Goal: Task Accomplishment & Management: Manage account settings

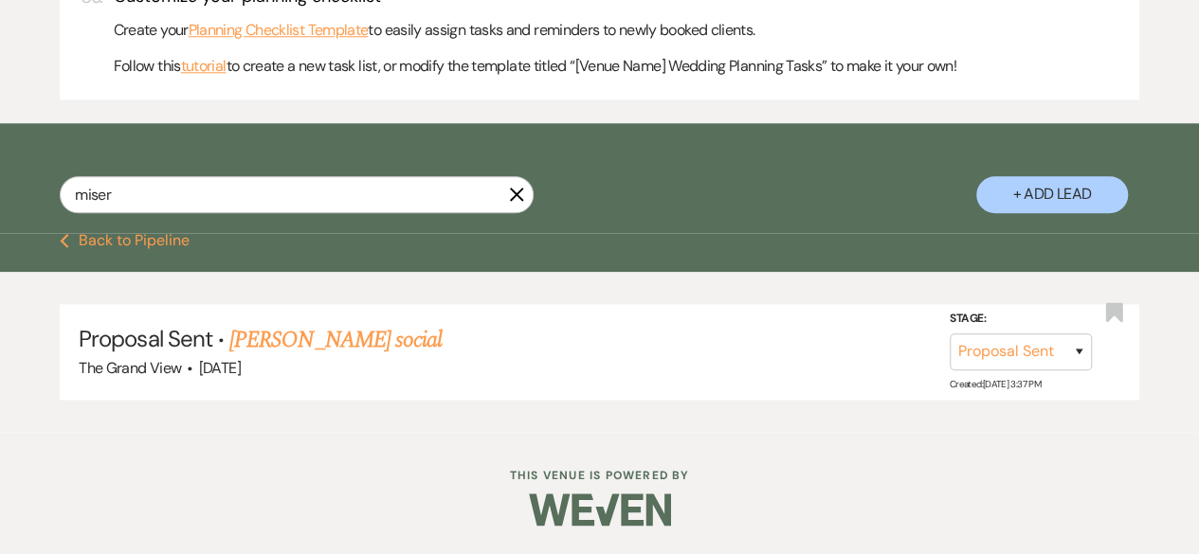
scroll to position [1008, 0]
click at [326, 353] on link "[PERSON_NAME] social" at bounding box center [335, 340] width 212 height 34
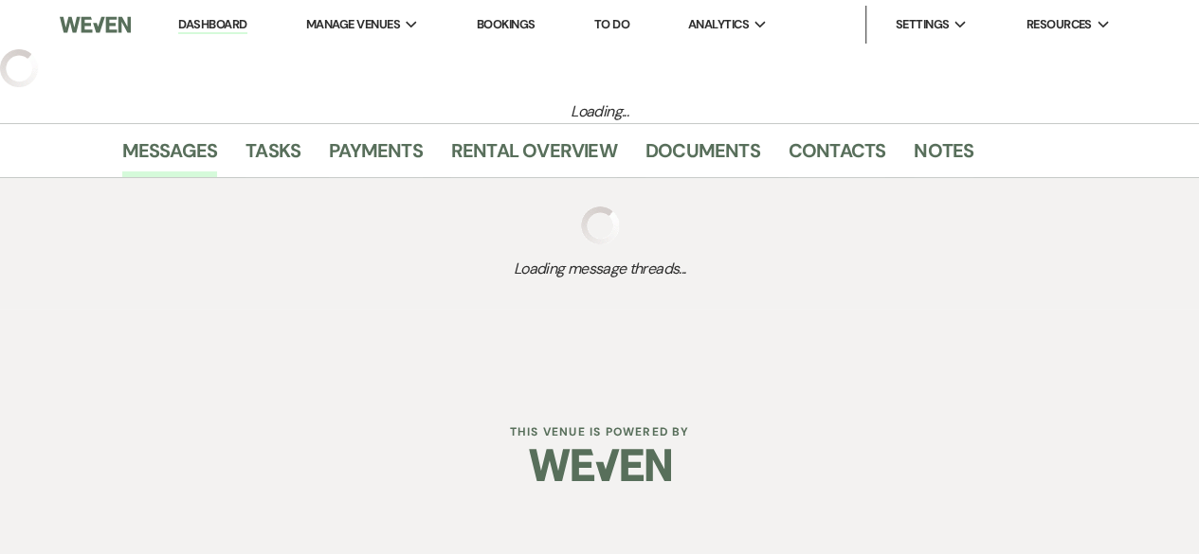
select select "6"
select select "12"
select select "13"
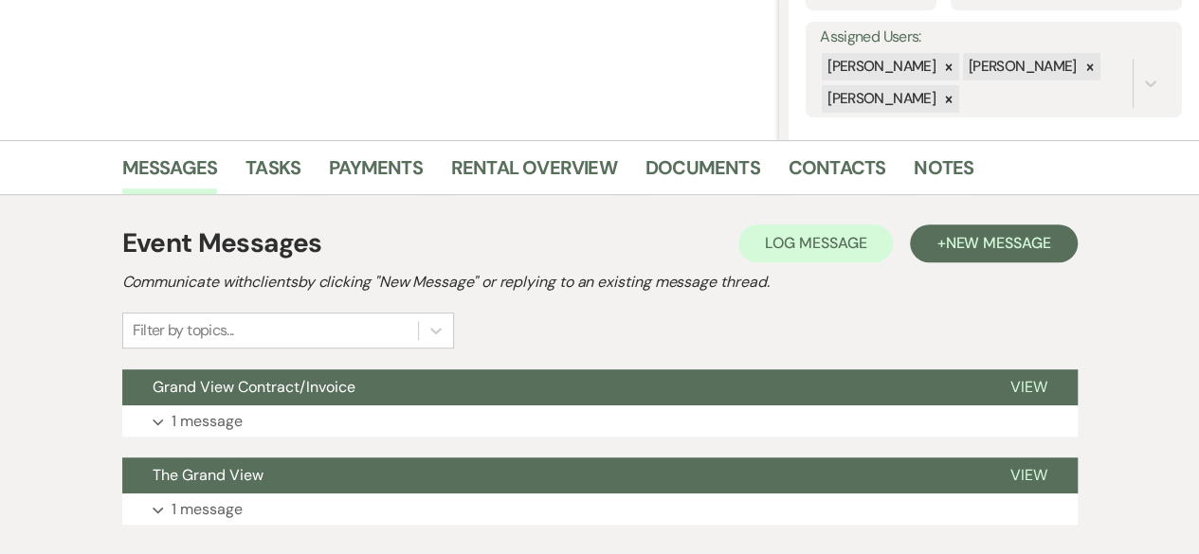
scroll to position [456, 0]
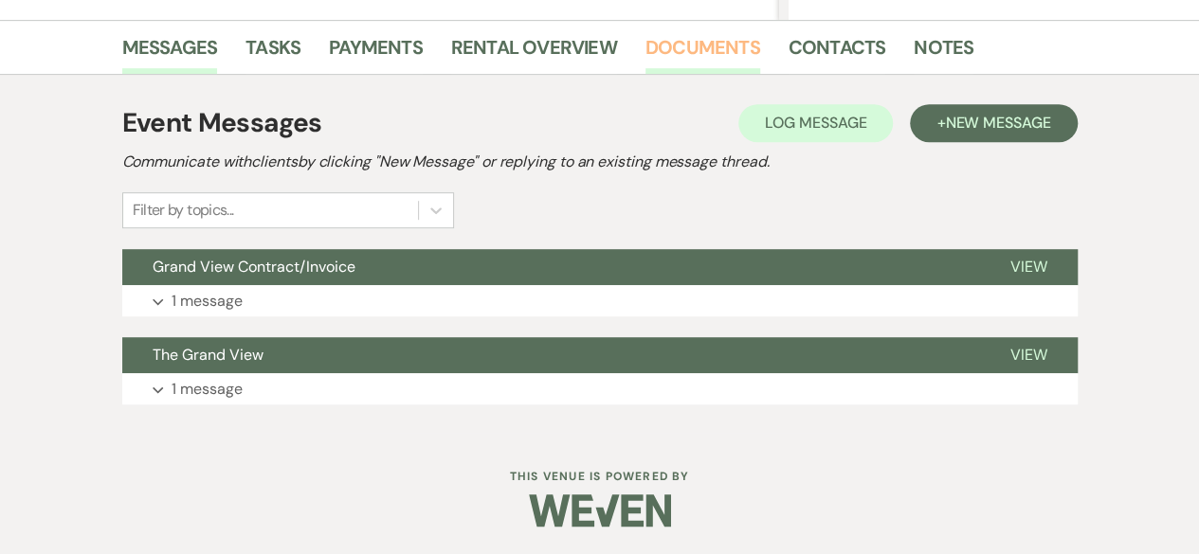
click at [671, 53] on link "Documents" at bounding box center [702, 53] width 115 height 42
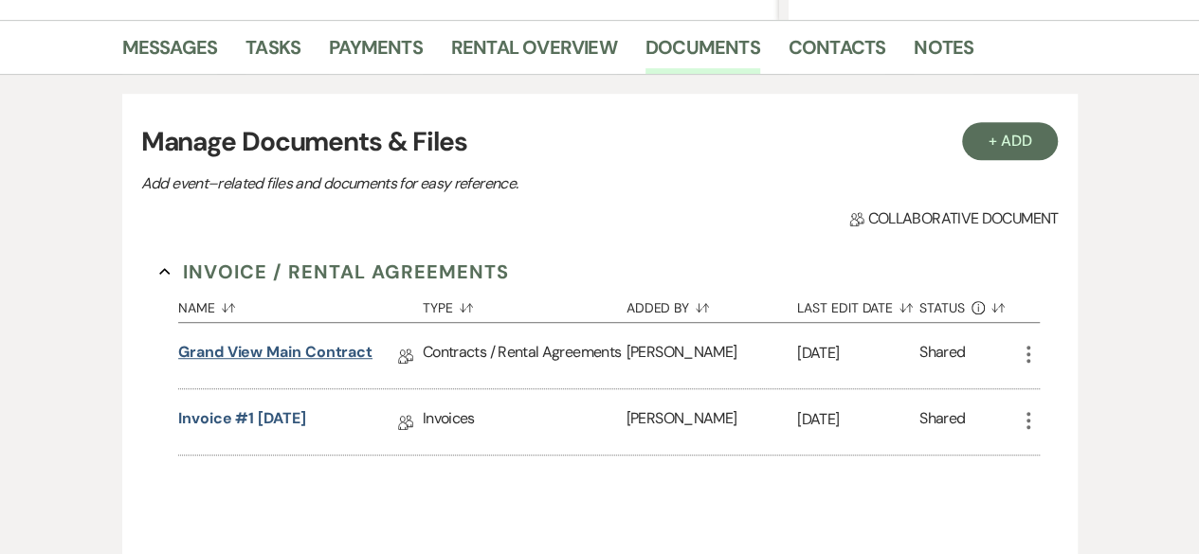
click at [238, 350] on link "Grand View Main Contract" at bounding box center [275, 355] width 194 height 29
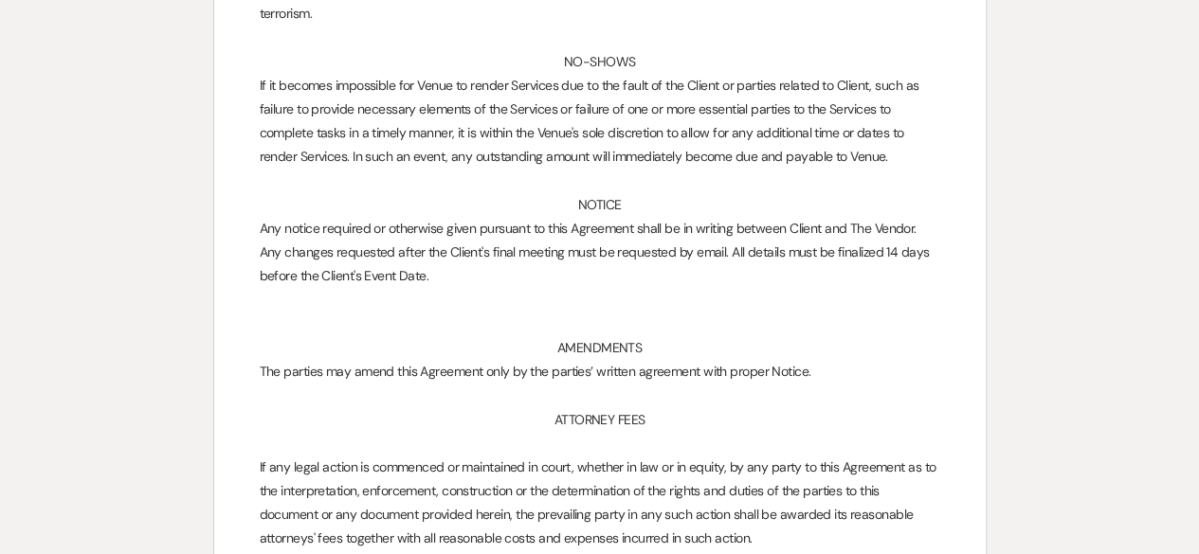
scroll to position [10746, 0]
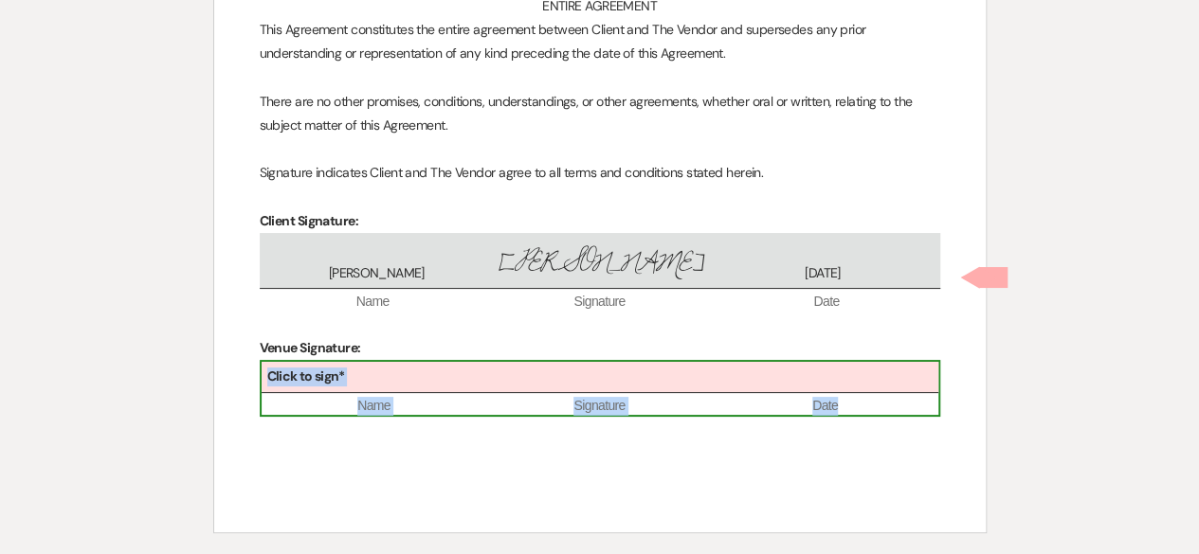
click at [341, 362] on div "Click to sign*" at bounding box center [600, 377] width 677 height 31
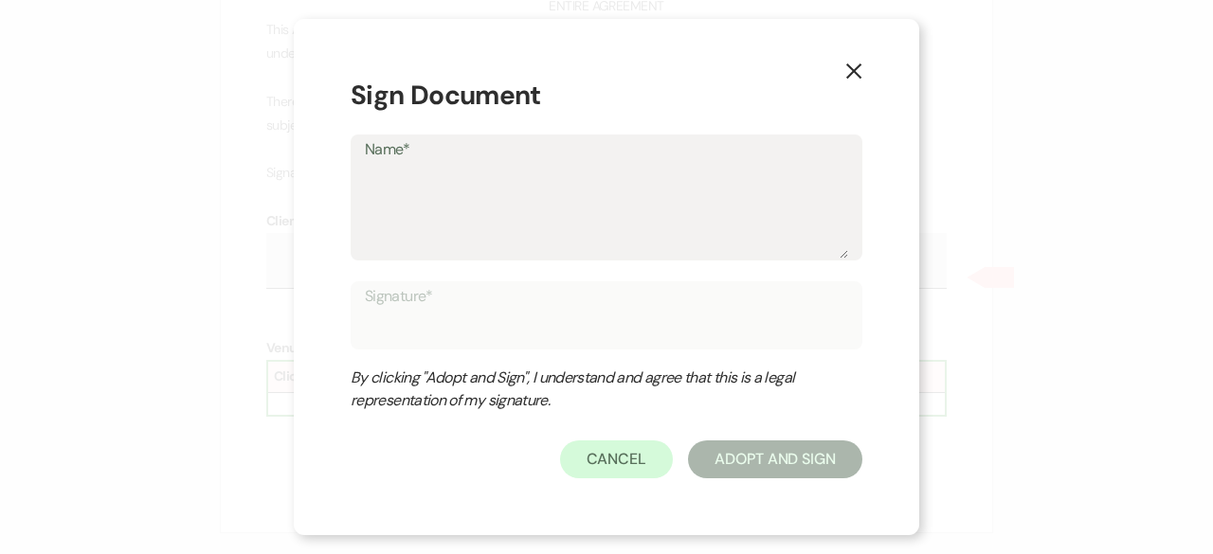
type textarea "M"
type input "M"
type textarea "Mi"
type input "Mi"
type textarea "Mic"
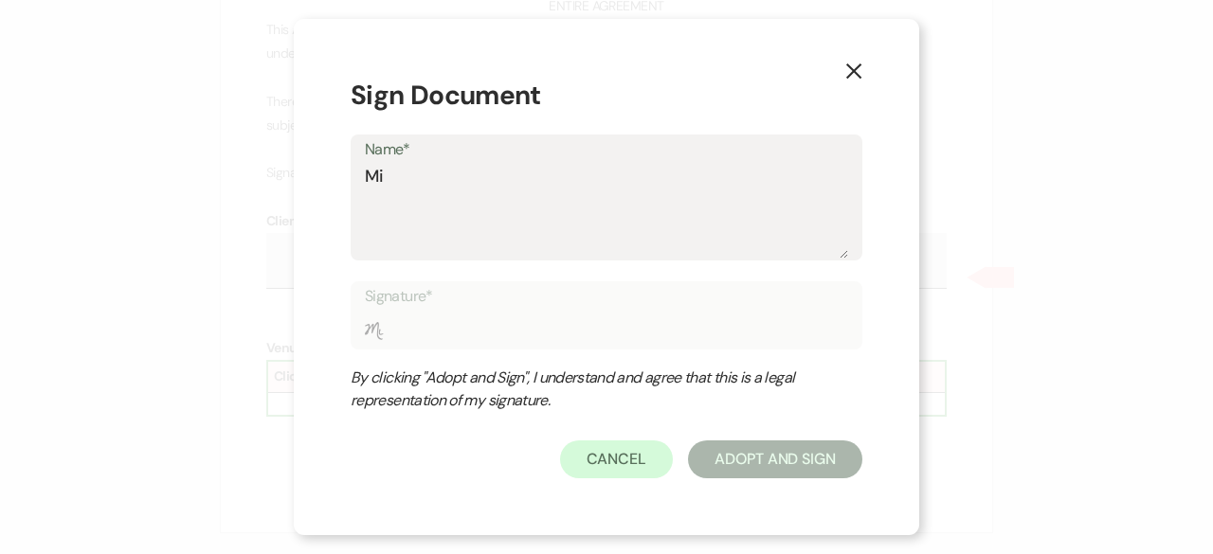
type input "Mic"
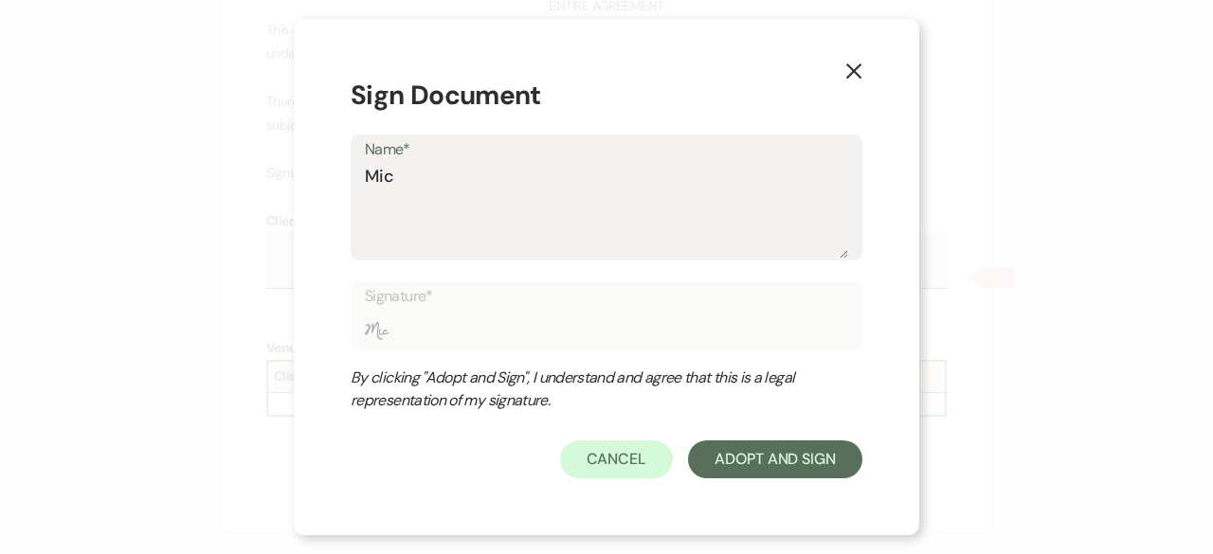
type textarea "Mich"
type input "Mich"
type textarea "Miche"
type input "Miche"
type textarea "[PERSON_NAME]"
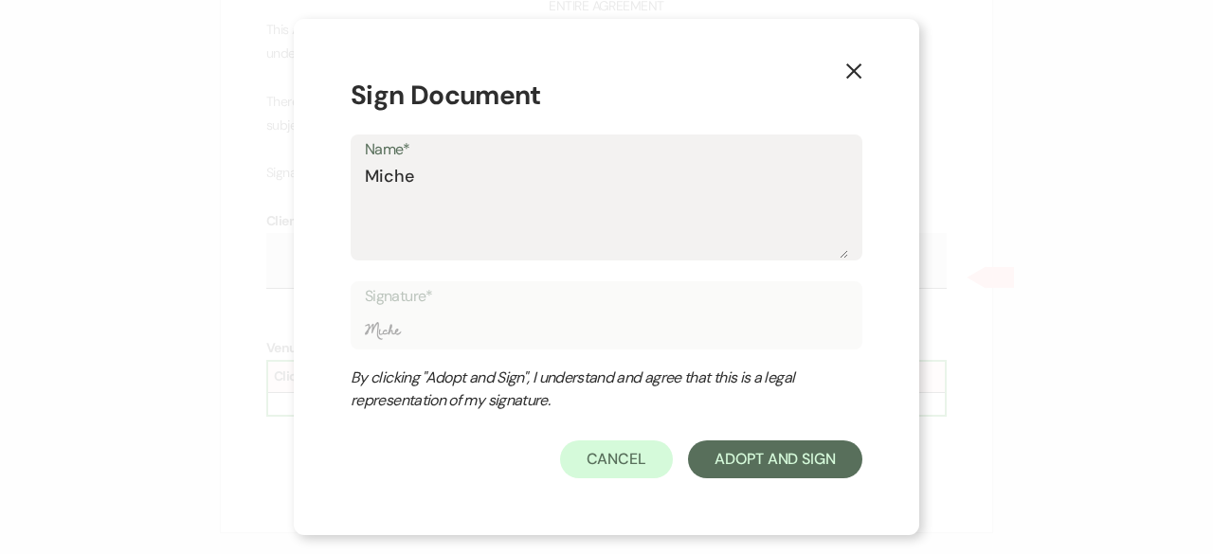
type input "[PERSON_NAME]"
type textarea "[PERSON_NAME]"
type input "[PERSON_NAME]"
type textarea "[PERSON_NAME]"
type input "[PERSON_NAME]"
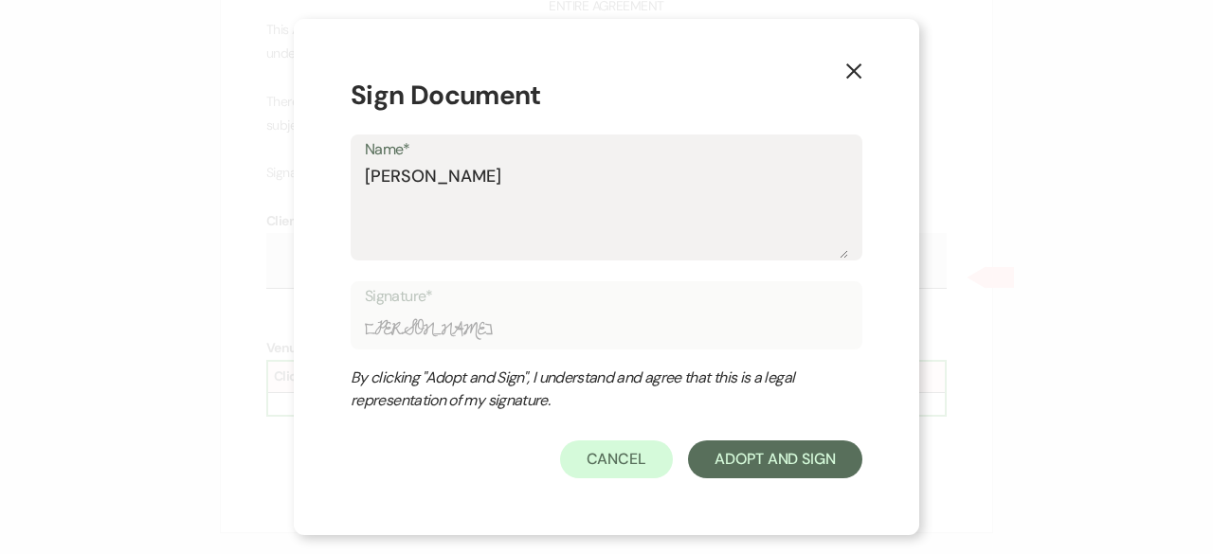
type textarea "[PERSON_NAME]"
type input "[PERSON_NAME]"
type textarea "[PERSON_NAME]"
type input "[PERSON_NAME]"
type textarea "[PERSON_NAME] [PERSON_NAME]"
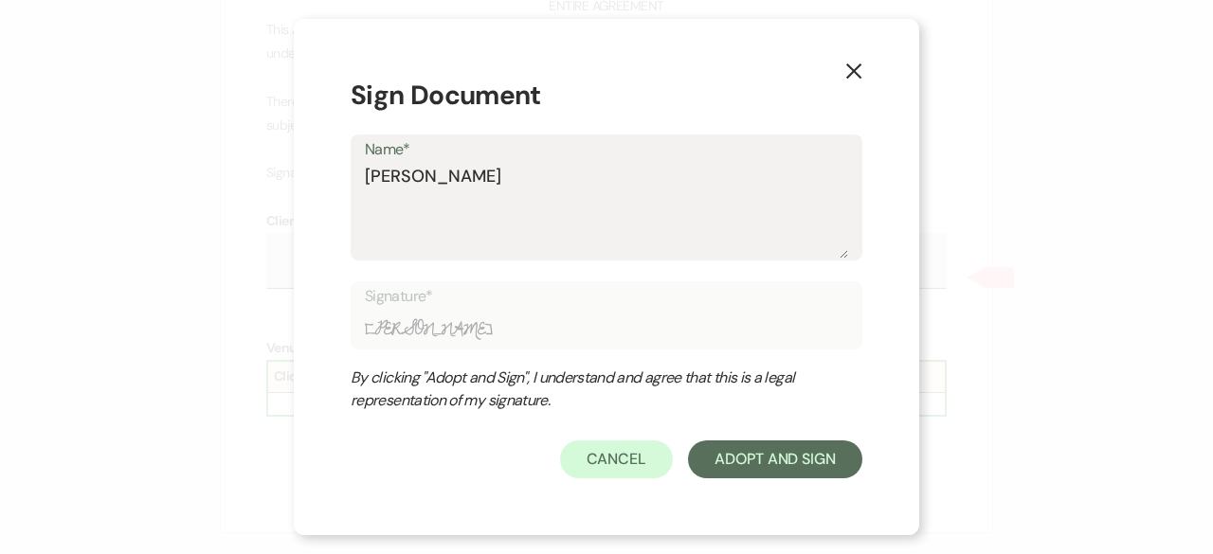
type input "[PERSON_NAME] [PERSON_NAME]"
type textarea "[PERSON_NAME]"
type input "[PERSON_NAME]"
type textarea "[PERSON_NAME]"
type input "[PERSON_NAME]"
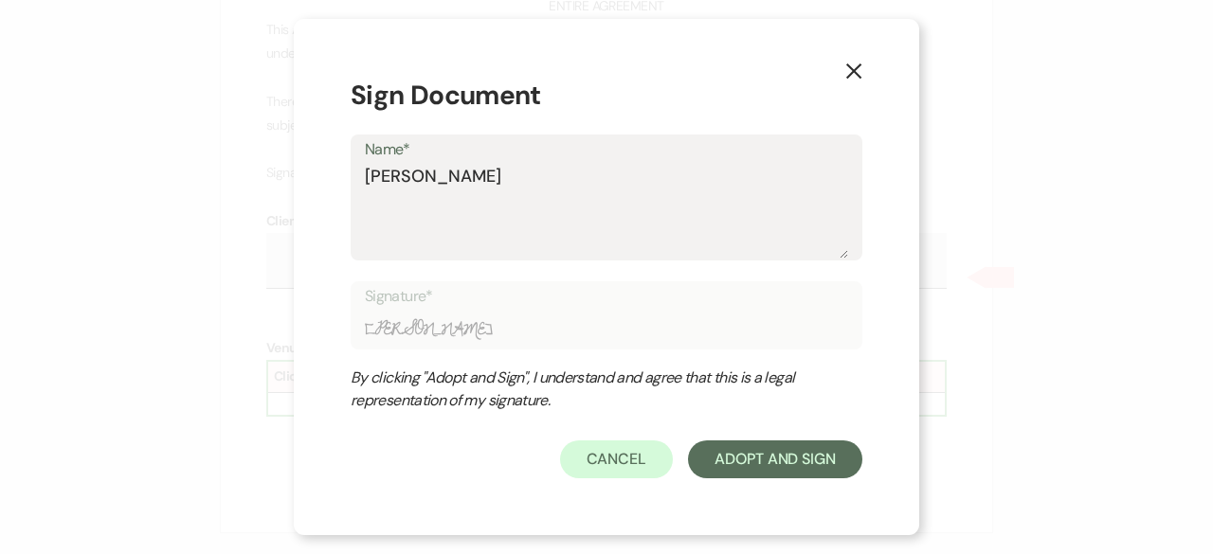
type textarea "[PERSON_NAME]"
type input "[PERSON_NAME]"
type textarea "[PERSON_NAME]"
type input "[PERSON_NAME]"
type textarea "[PERSON_NAME]"
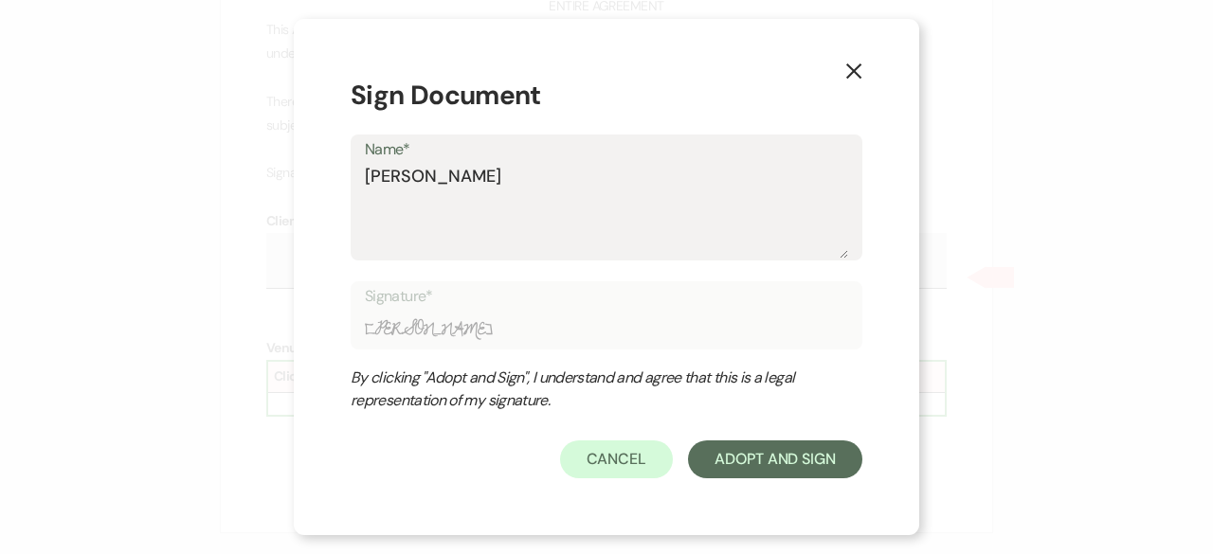
type input "[PERSON_NAME]"
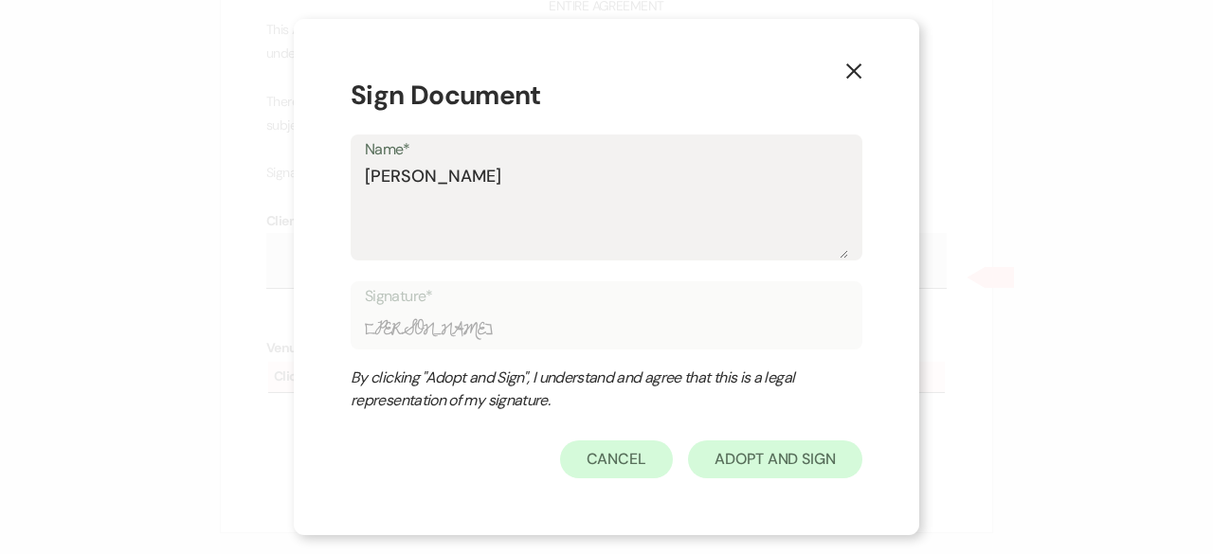
type textarea "[PERSON_NAME]"
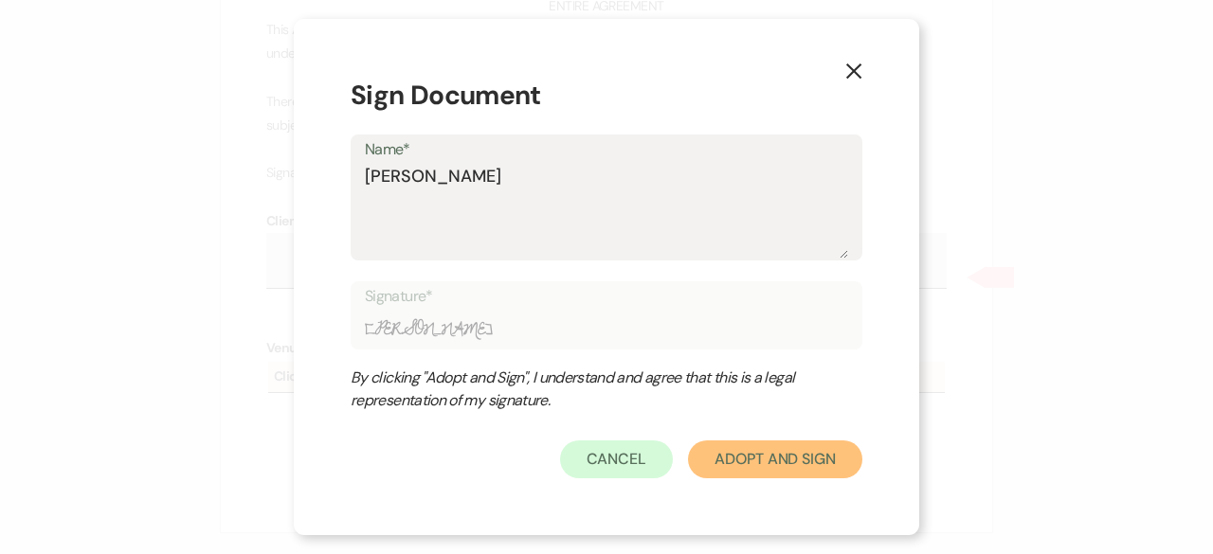
click at [739, 470] on button "Adopt And Sign" at bounding box center [775, 460] width 174 height 38
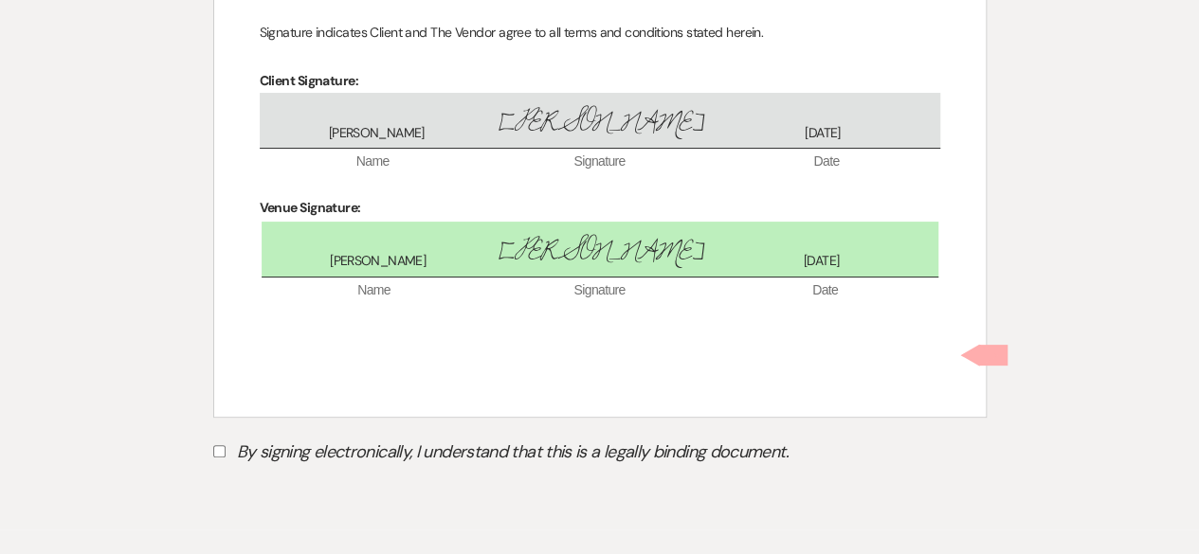
scroll to position [10892, 0]
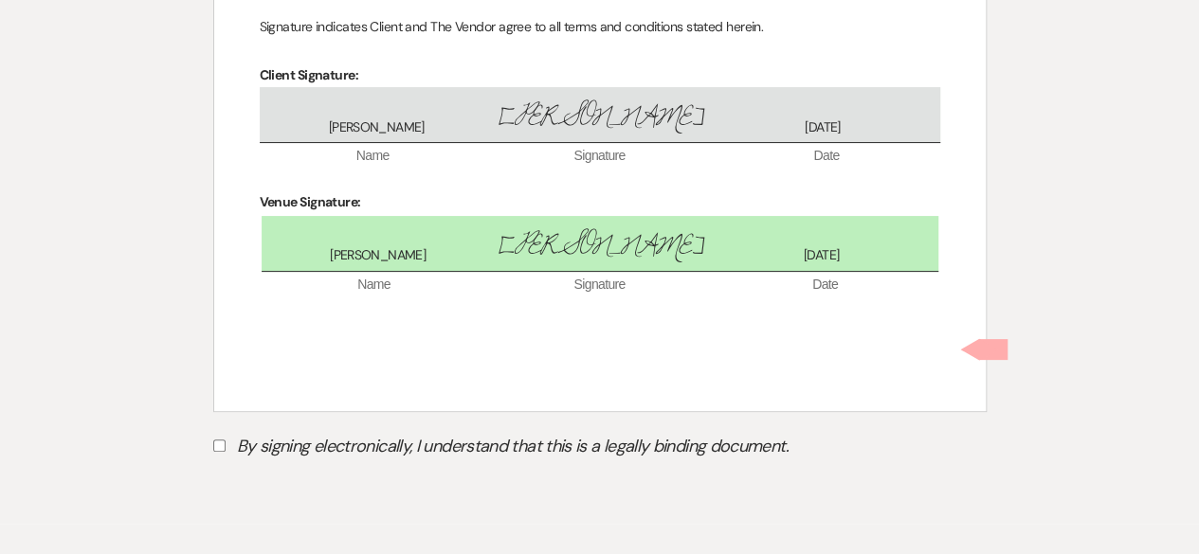
click at [222, 440] on input "By signing electronically, I understand that this is a legally binding document." at bounding box center [219, 446] width 12 height 12
checkbox input "true"
click at [276, 477] on button "Submit" at bounding box center [279, 494] width 133 height 34
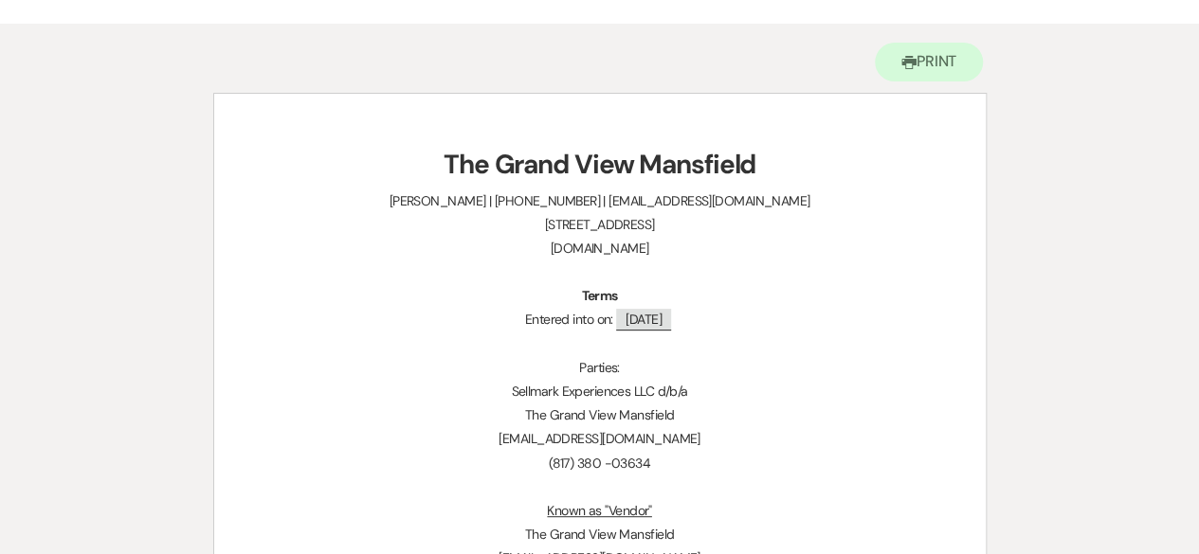
scroll to position [0, 0]
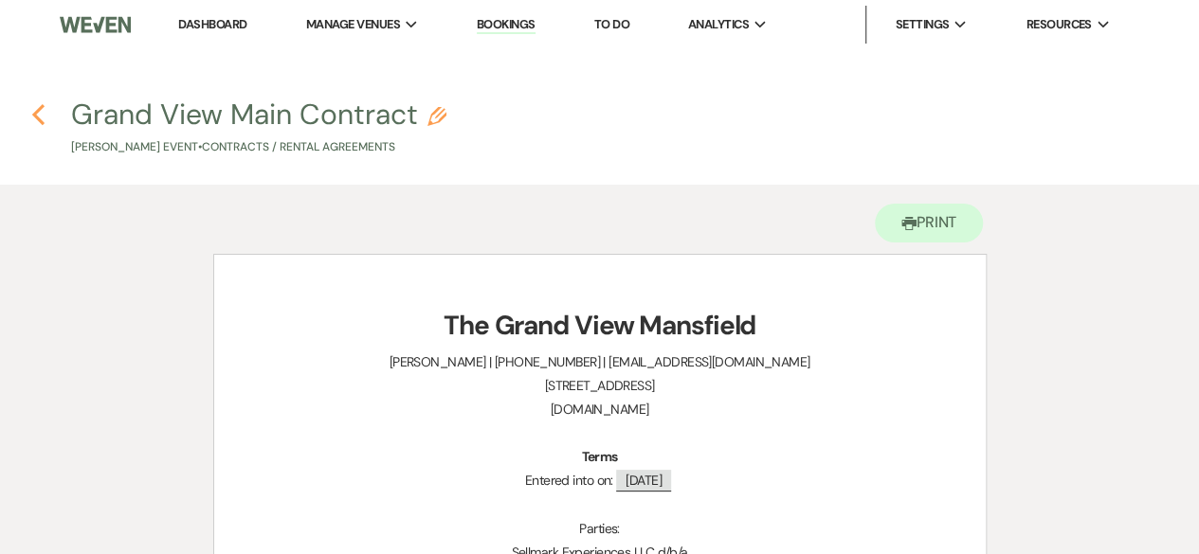
click at [38, 115] on icon "Previous" at bounding box center [38, 114] width 14 height 23
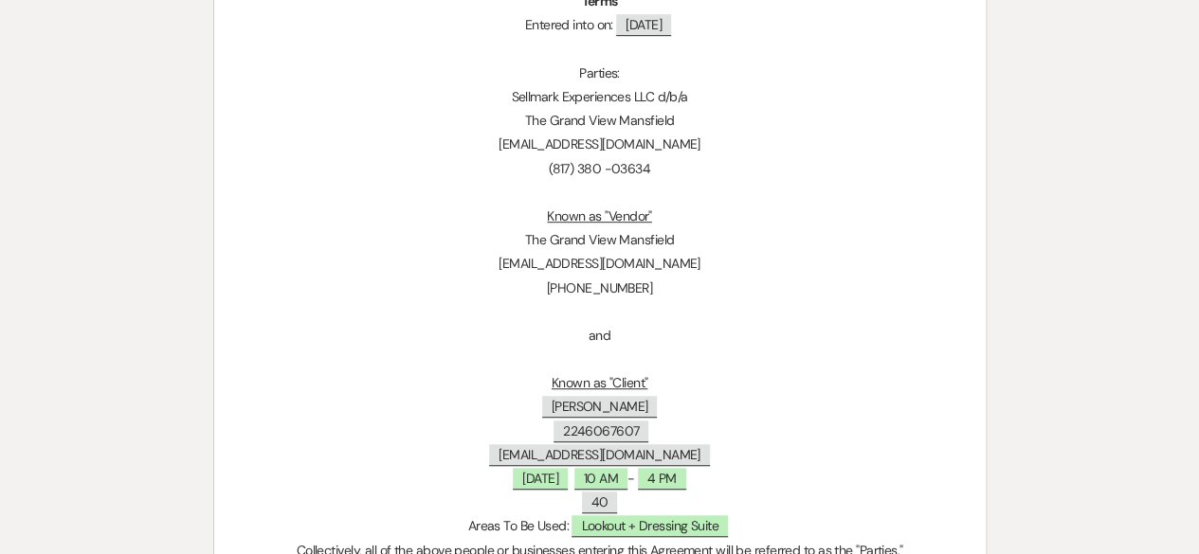
select select "6"
select select "12"
select select "13"
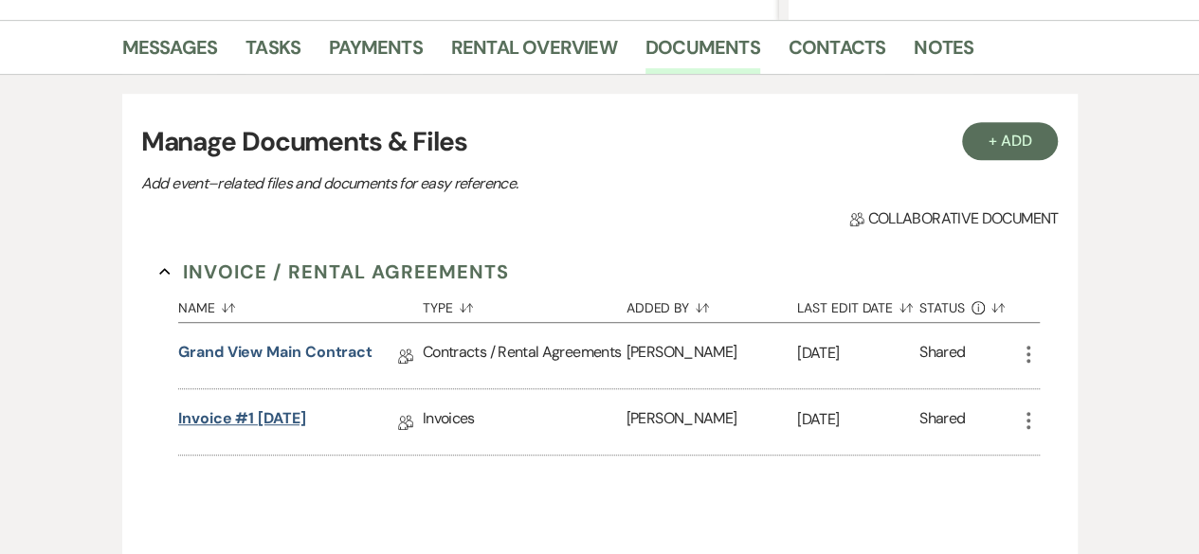
click at [280, 418] on link "Invoice #1 [DATE]" at bounding box center [242, 421] width 128 height 29
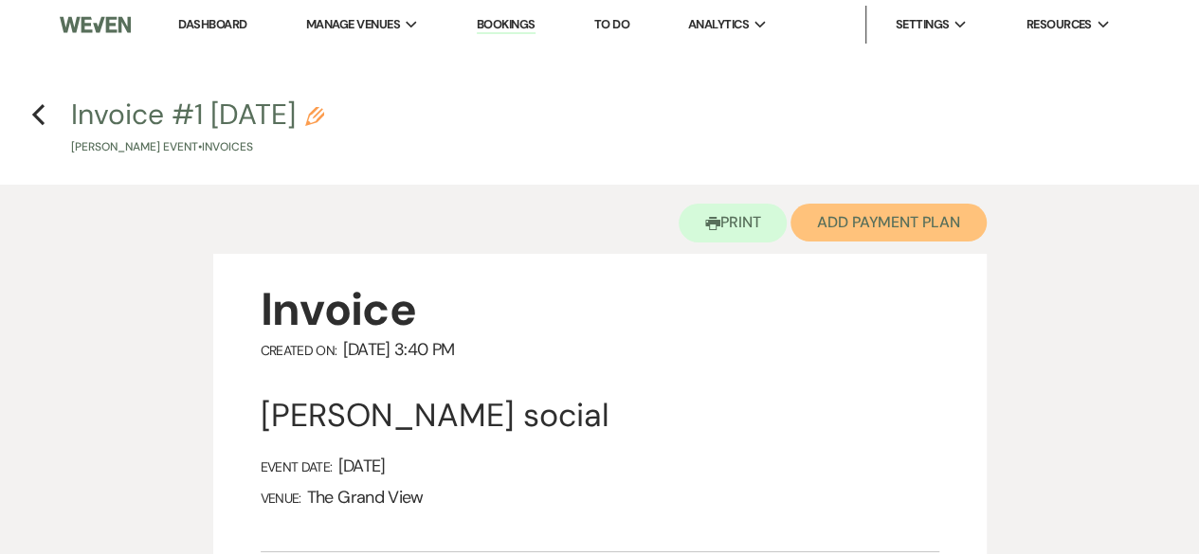
click at [879, 217] on button "Add Payment Plan" at bounding box center [888, 223] width 196 height 38
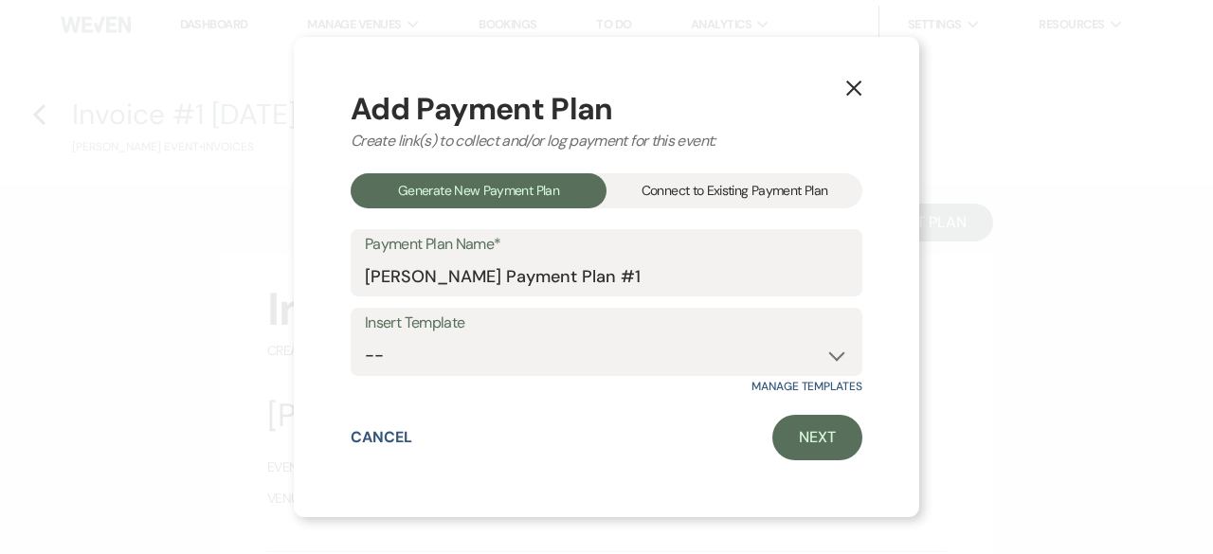
click at [780, 406] on div "Add Payment Plan Create link(s) to collect and/or log payment for this event: G…" at bounding box center [607, 278] width 512 height 368
click at [812, 456] on link "Next" at bounding box center [817, 437] width 90 height 45
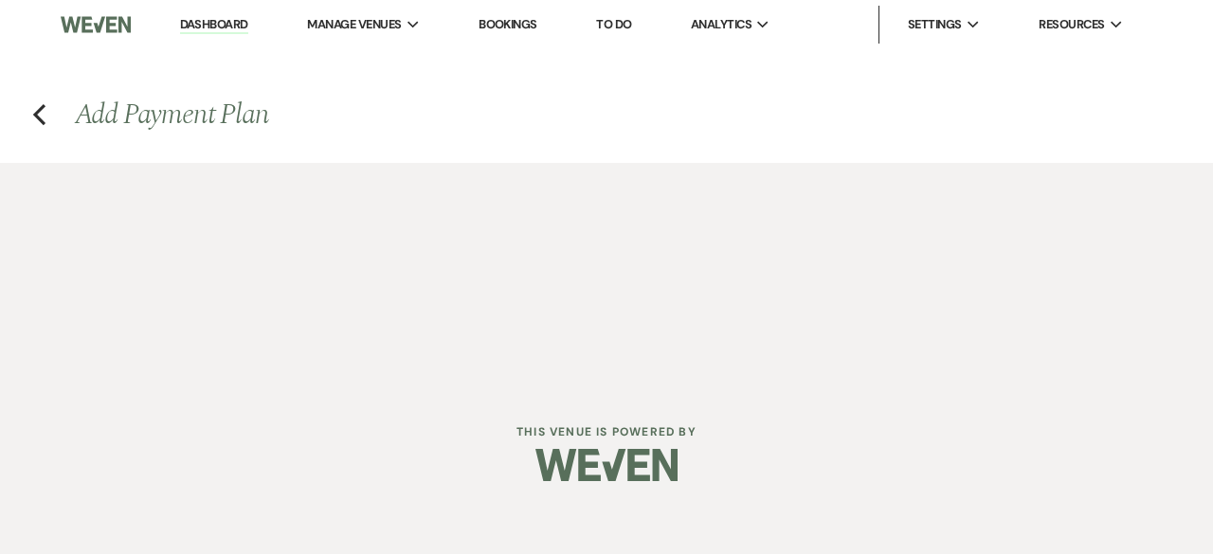
select select "26970"
select select "2"
select select "percentage"
select select "false"
select select "client"
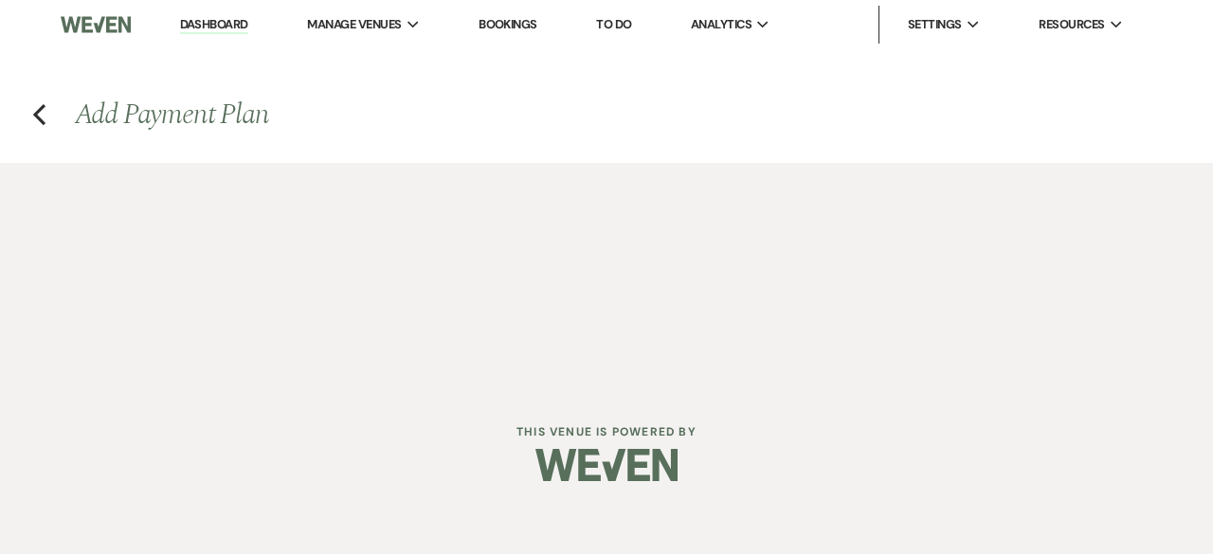
select select "weeks"
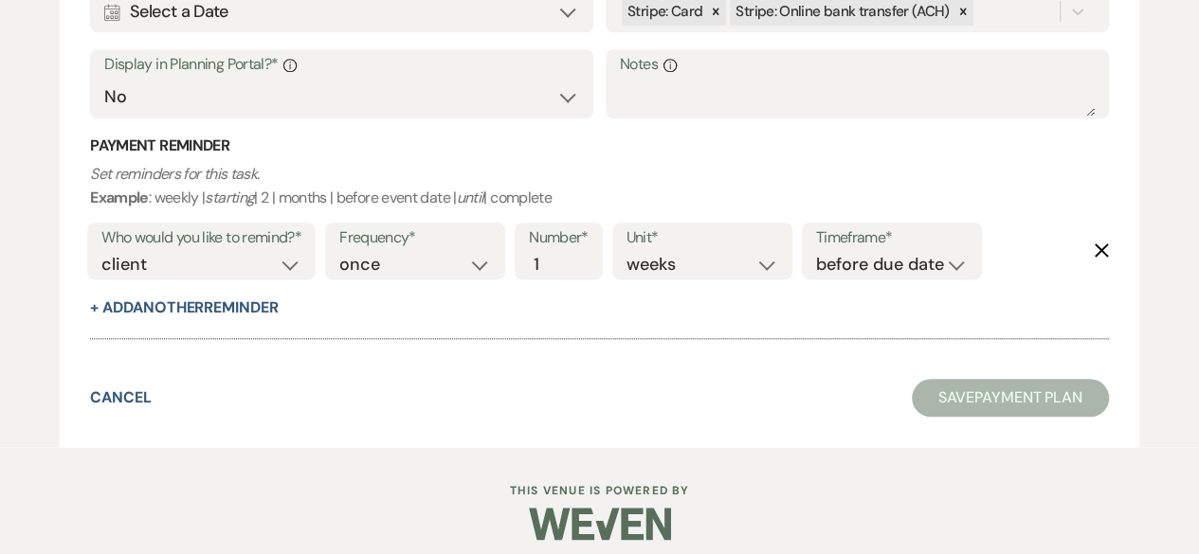
scroll to position [873, 0]
click at [733, 268] on select "days weeks months" at bounding box center [702, 264] width 152 height 26
click at [544, 348] on div "Collapse Payment # 1 Delete Payment Name* Payment #1 Payment Status* Paid Unpai…" at bounding box center [599, 13] width 1019 height 688
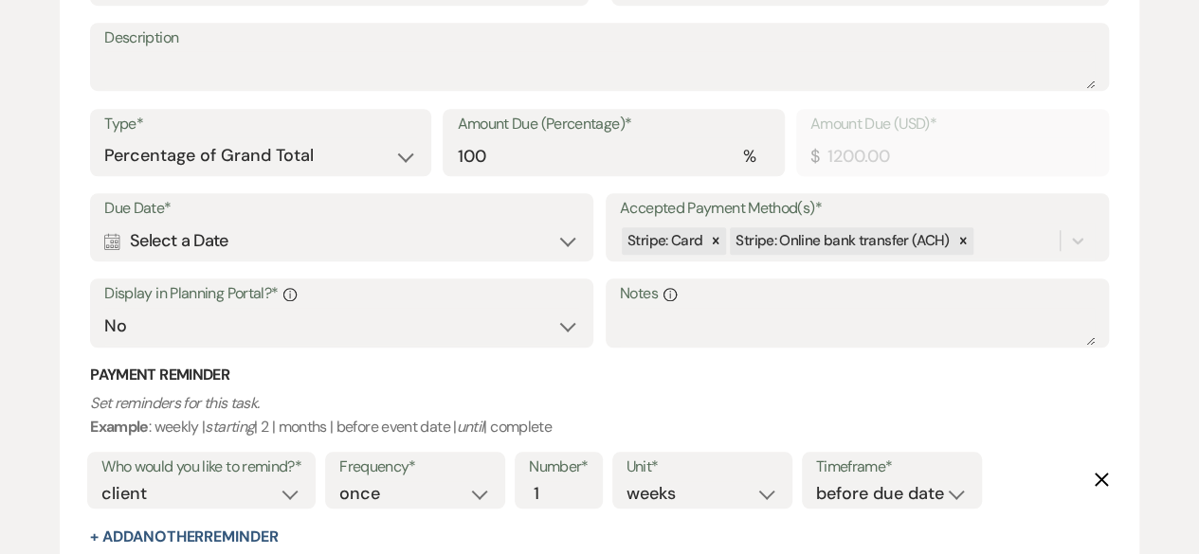
scroll to position [643, 0]
click at [532, 332] on select "Yes No" at bounding box center [341, 325] width 475 height 37
select select "true"
click at [104, 307] on select "Yes No" at bounding box center [341, 325] width 475 height 37
click at [392, 237] on div "Calendar Select a Date Expand" at bounding box center [341, 240] width 475 height 37
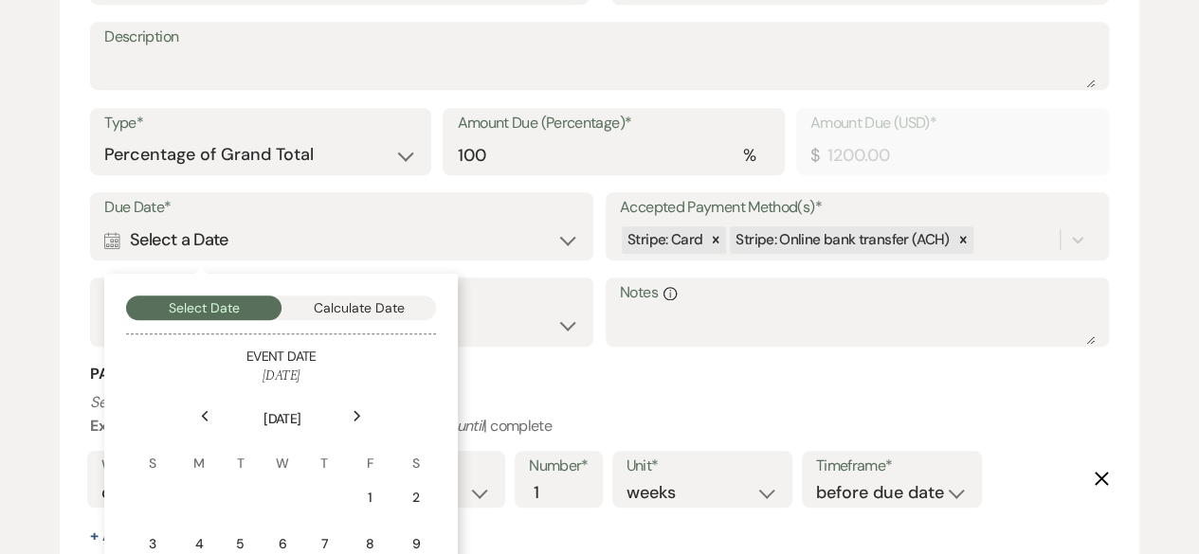
scroll to position [888, 0]
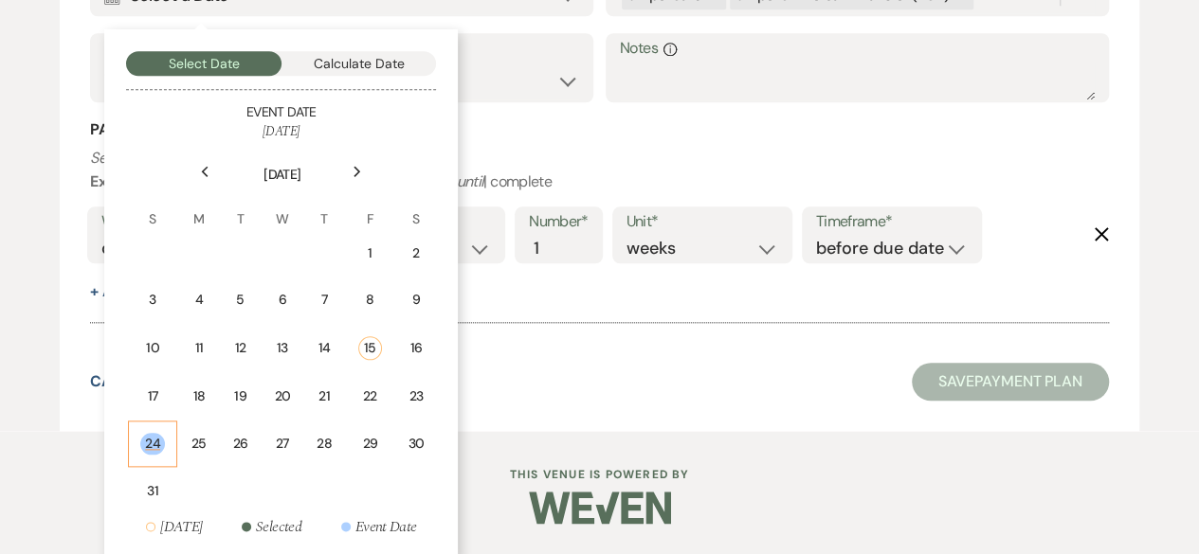
click at [144, 435] on div "24" at bounding box center [152, 444] width 25 height 22
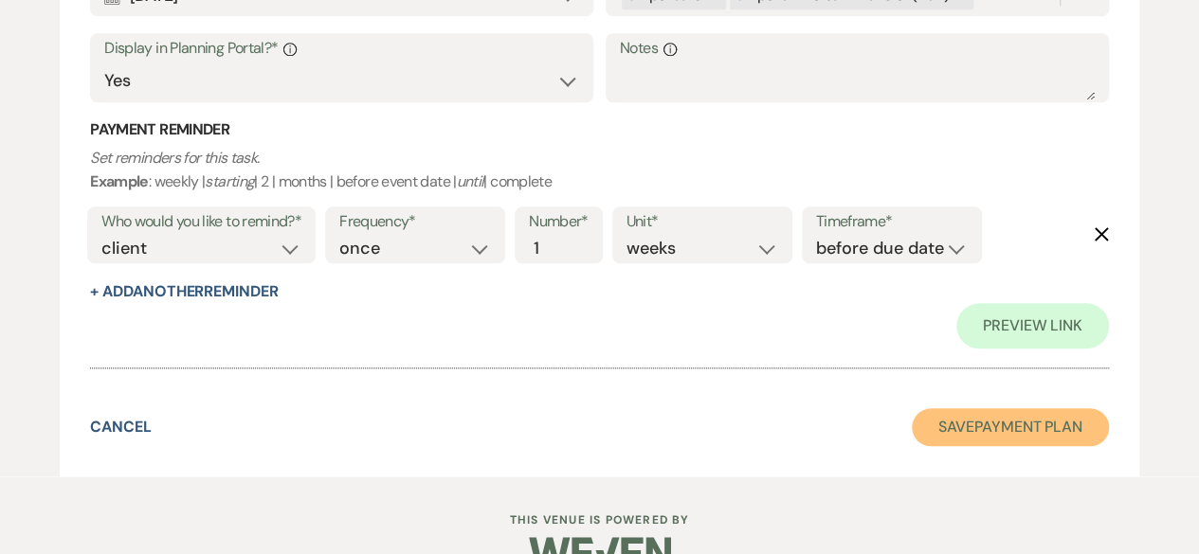
click at [965, 425] on button "Save Payment Plan" at bounding box center [1009, 427] width 197 height 38
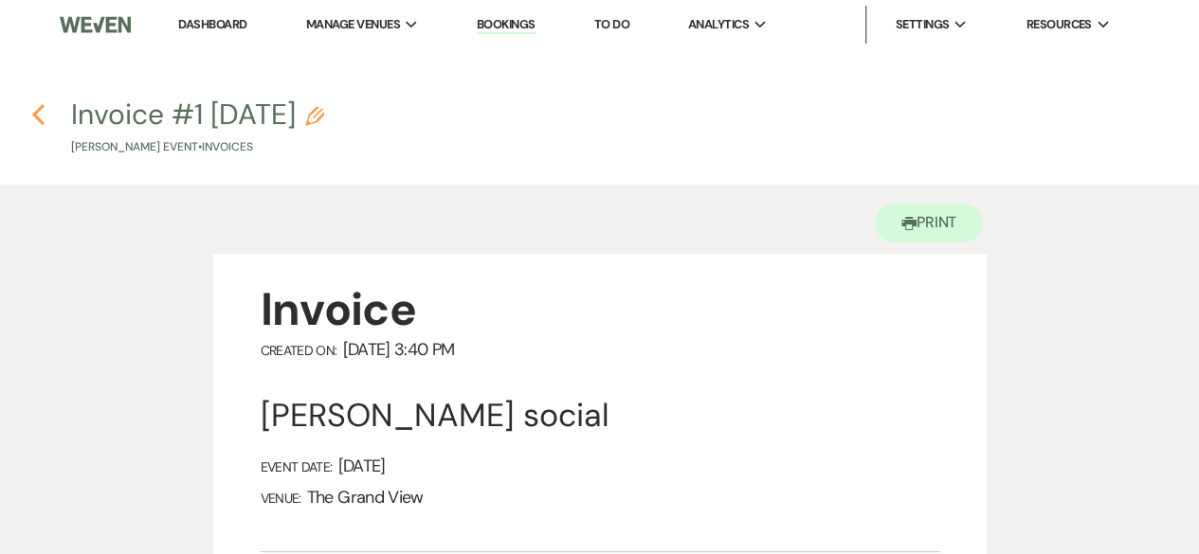
click at [38, 117] on use "button" at bounding box center [38, 114] width 12 height 21
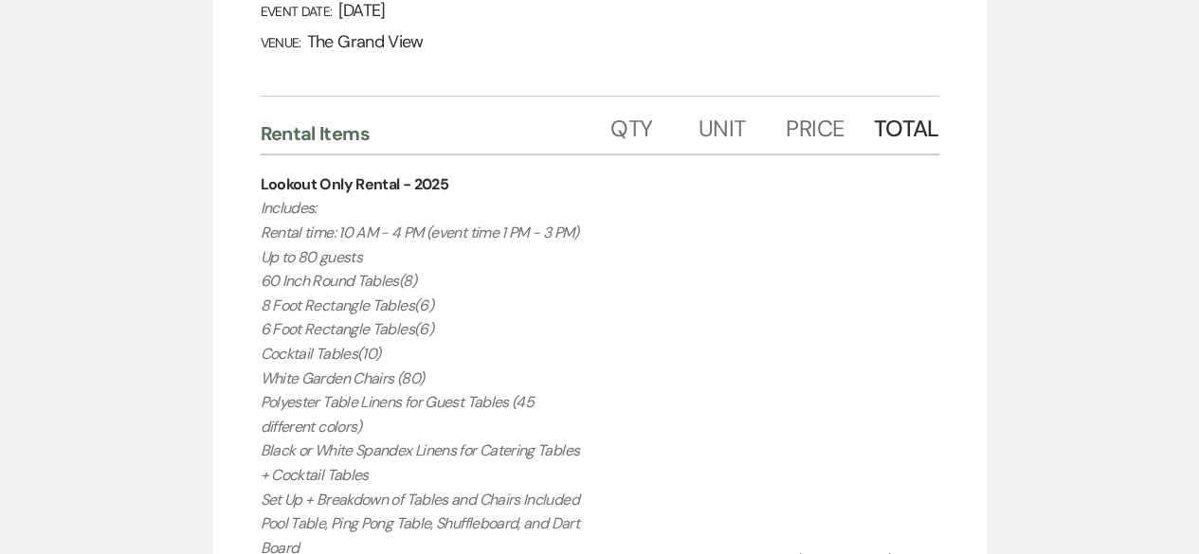
select select "6"
select select "12"
select select "13"
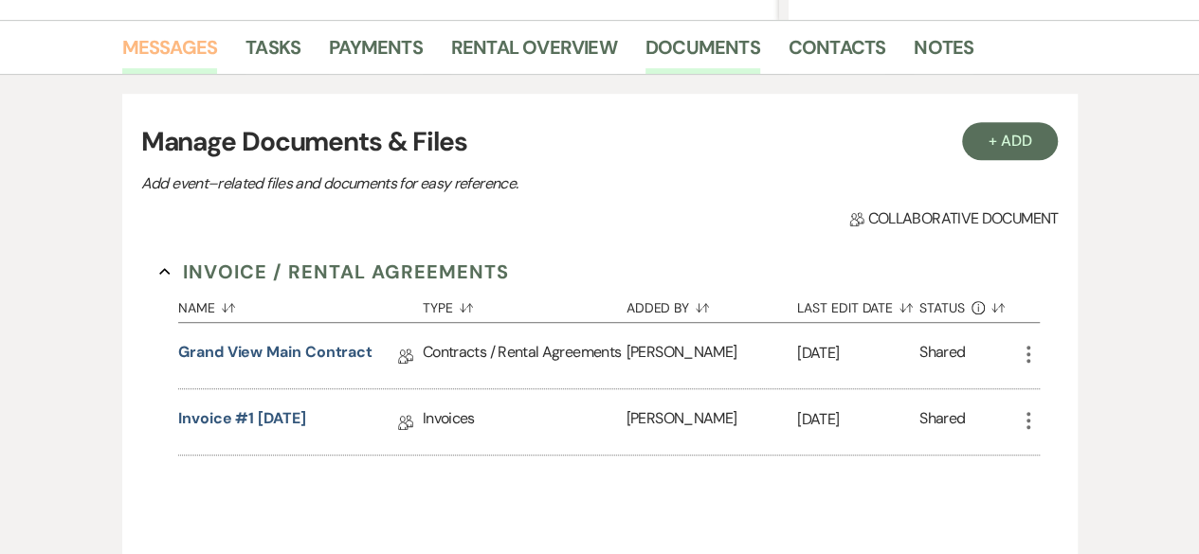
click at [146, 43] on link "Messages" at bounding box center [170, 53] width 96 height 42
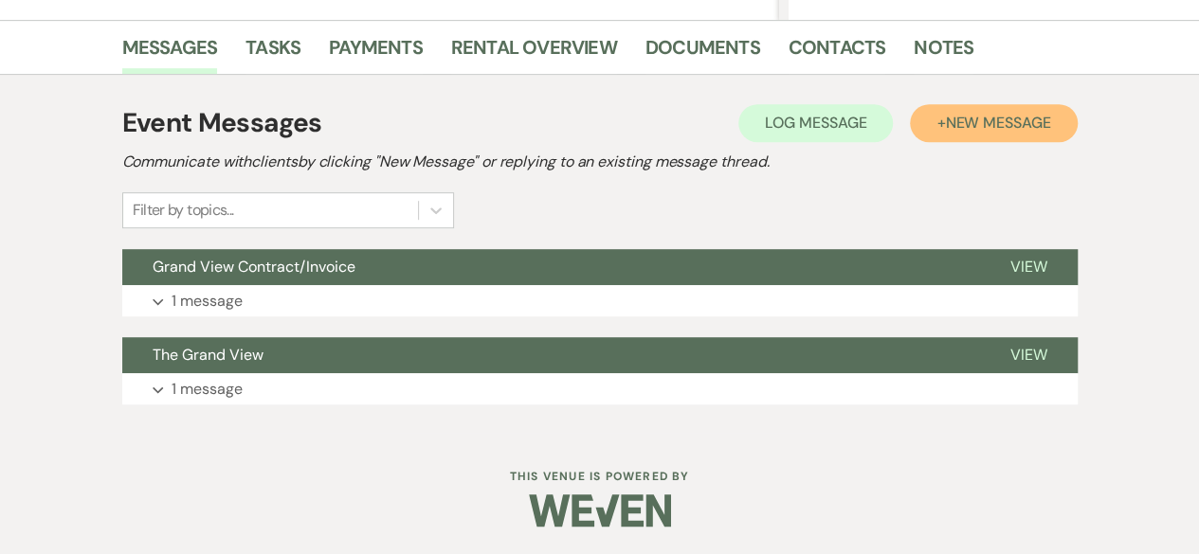
click at [1037, 128] on span "New Message" at bounding box center [997, 123] width 105 height 20
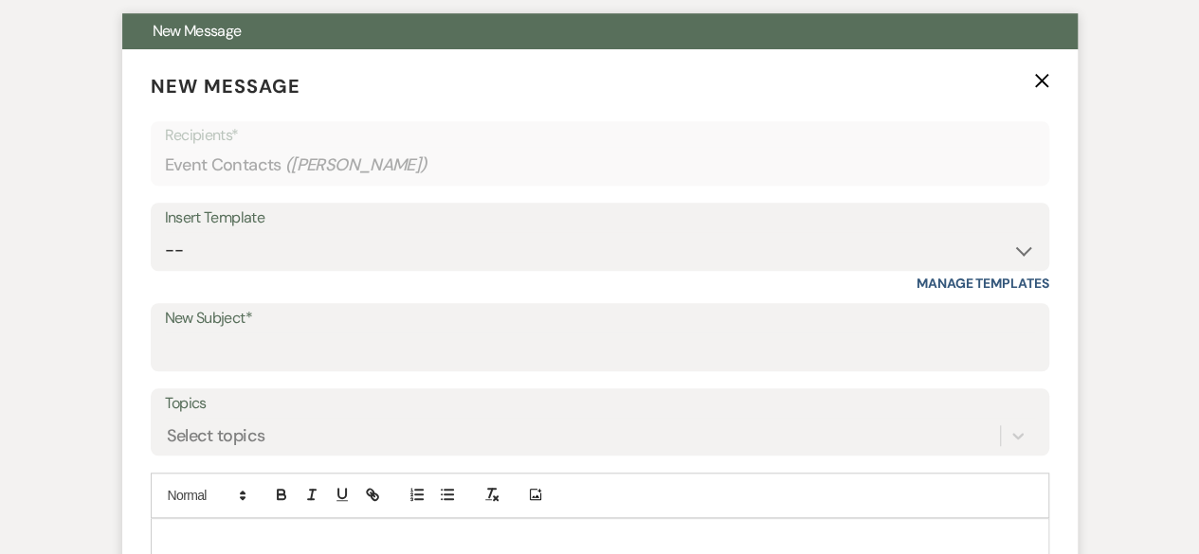
scroll to position [695, 0]
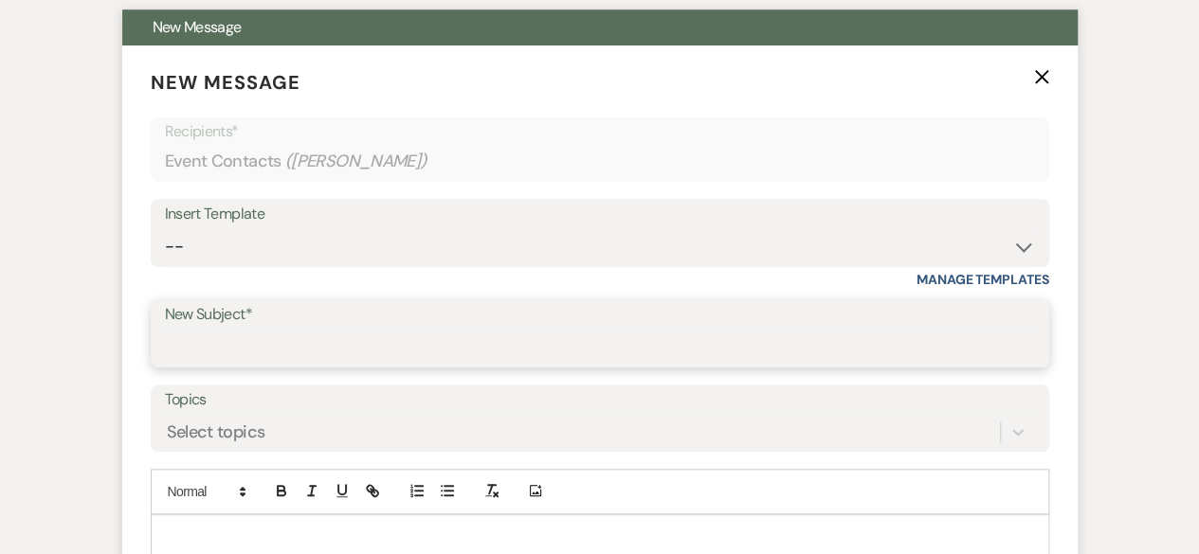
click at [209, 331] on input "New Subject*" at bounding box center [600, 347] width 870 height 37
type input "M"
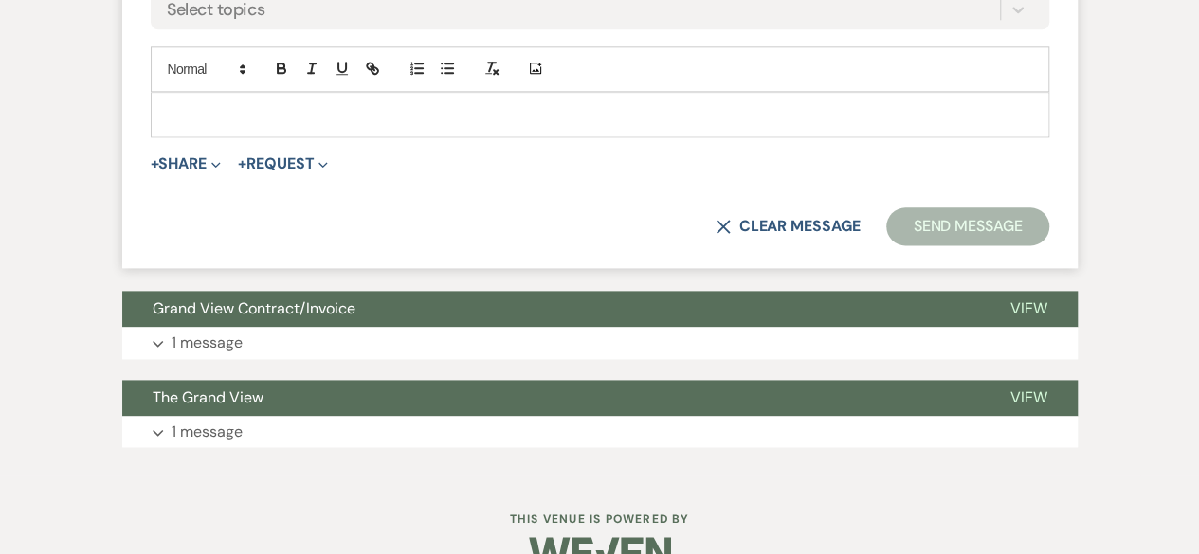
type input "Invoice"
click at [191, 164] on button "+ Share Expand" at bounding box center [186, 163] width 71 height 15
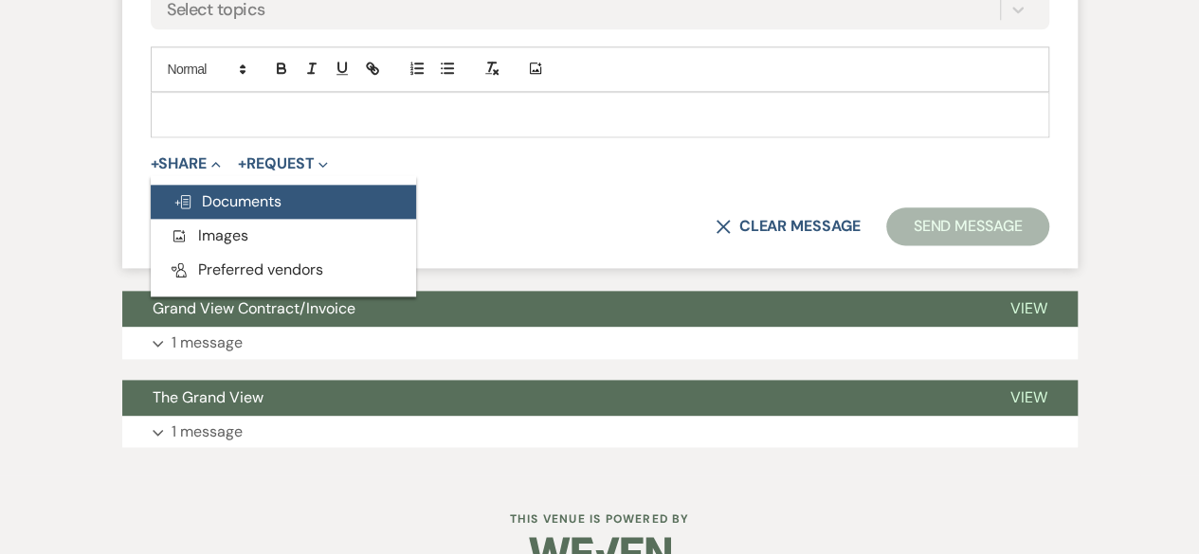
click at [201, 189] on button "Doc Upload Documents" at bounding box center [283, 202] width 265 height 34
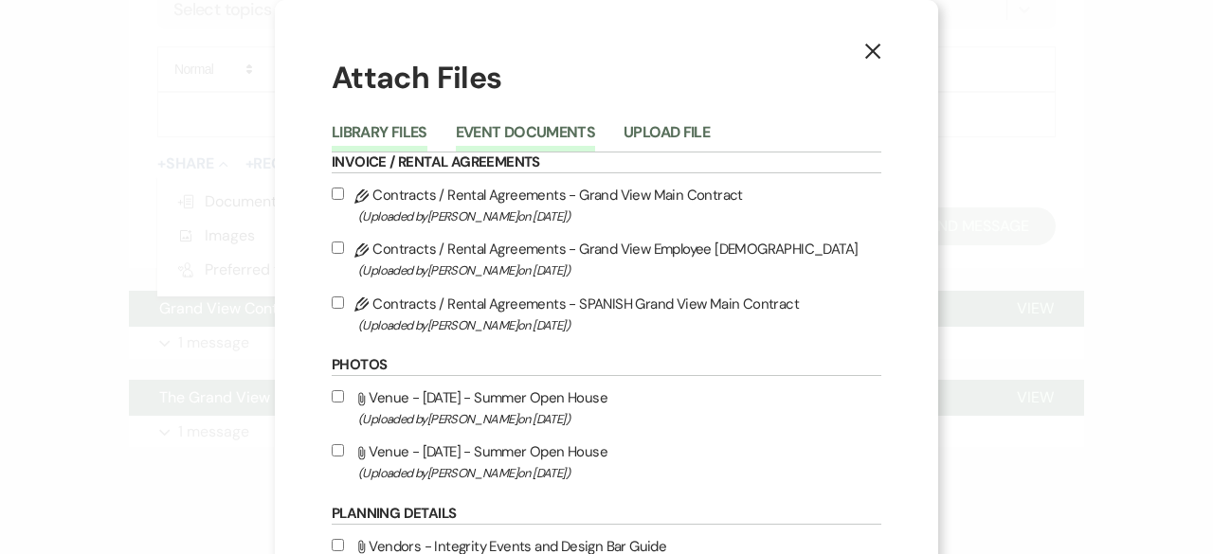
click at [546, 130] on button "Event Documents" at bounding box center [525, 138] width 139 height 27
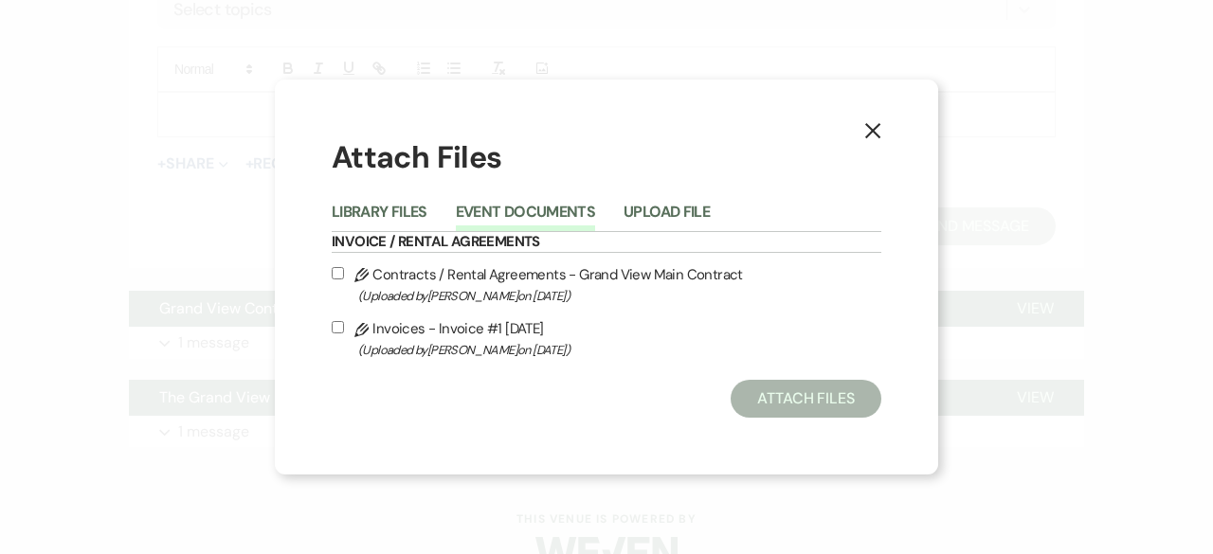
click at [331, 329] on div "X Attach Files Library Files Event Documents Upload File Invoice / Rental Agree…" at bounding box center [606, 278] width 663 height 396
click at [337, 321] on input "Pencil Invoices - Invoice #1 [DATE] (Uploaded by [PERSON_NAME] on [DATE] )" at bounding box center [338, 327] width 12 height 12
checkbox input "true"
click at [824, 407] on button "Attach Files" at bounding box center [806, 399] width 151 height 38
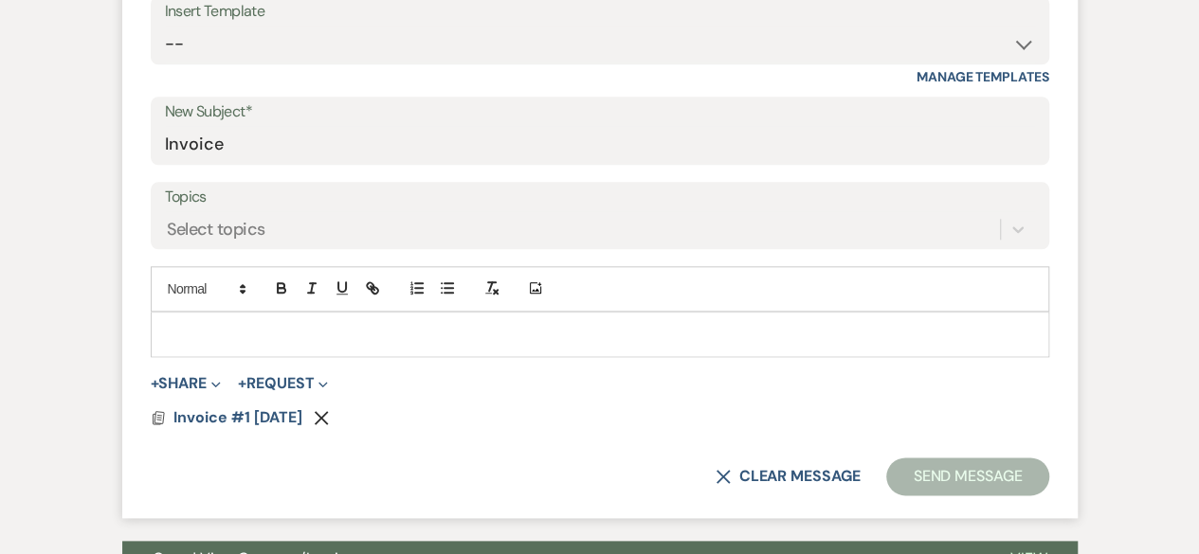
scroll to position [901, 0]
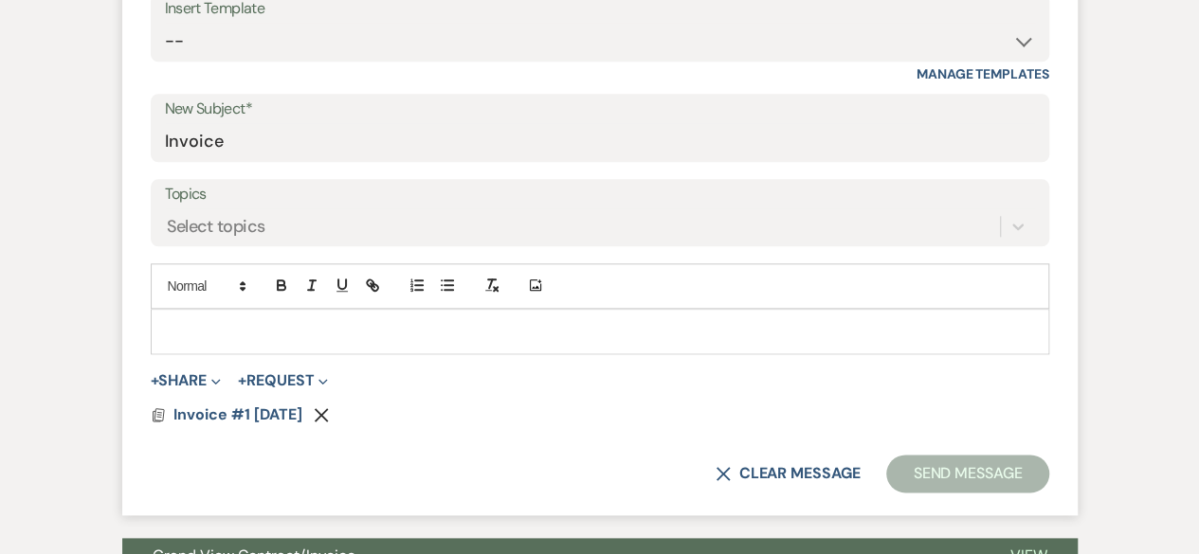
click at [197, 340] on div at bounding box center [600, 332] width 896 height 44
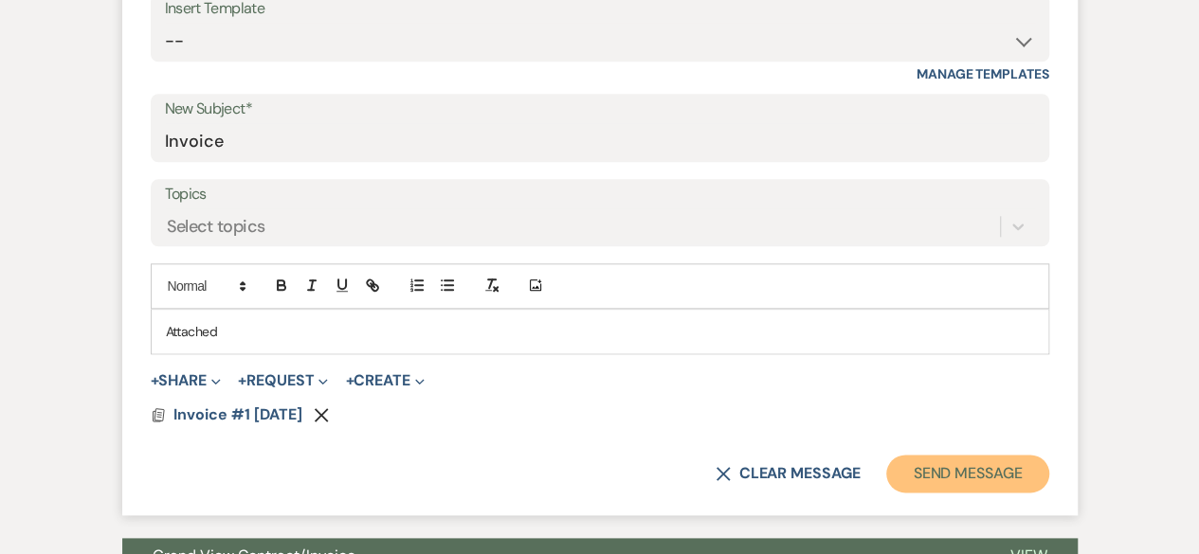
click at [970, 475] on button "Send Message" at bounding box center [967, 474] width 162 height 38
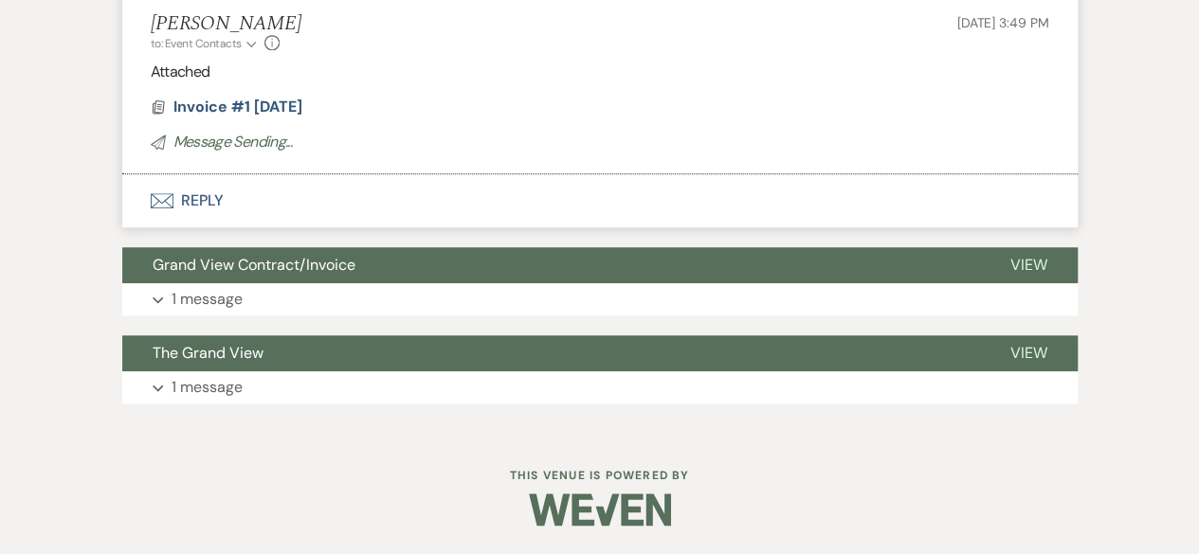
scroll to position [197, 0]
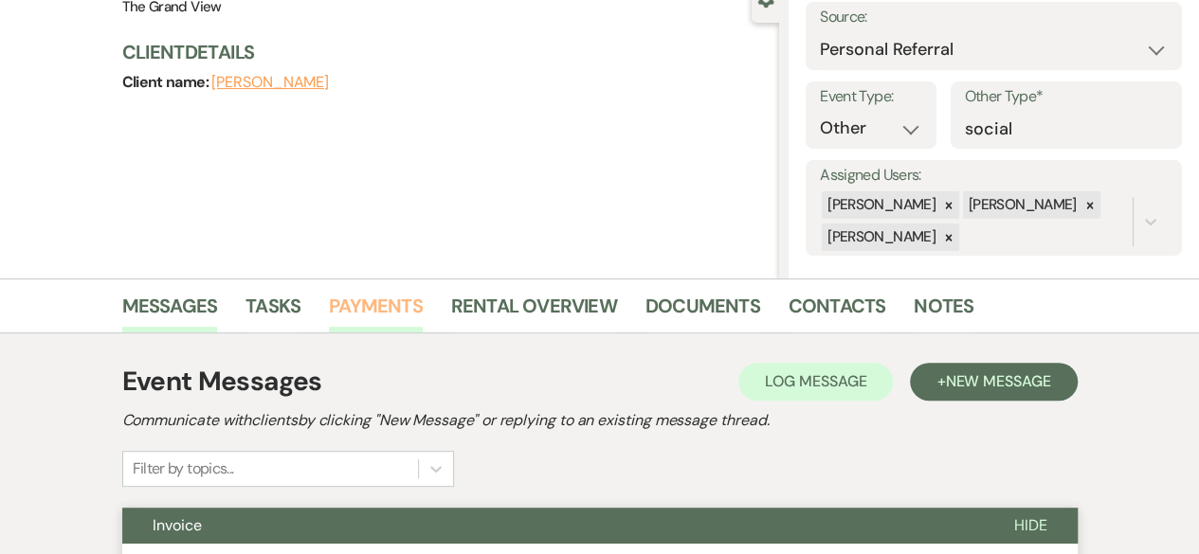
click at [377, 297] on link "Payments" at bounding box center [376, 312] width 94 height 42
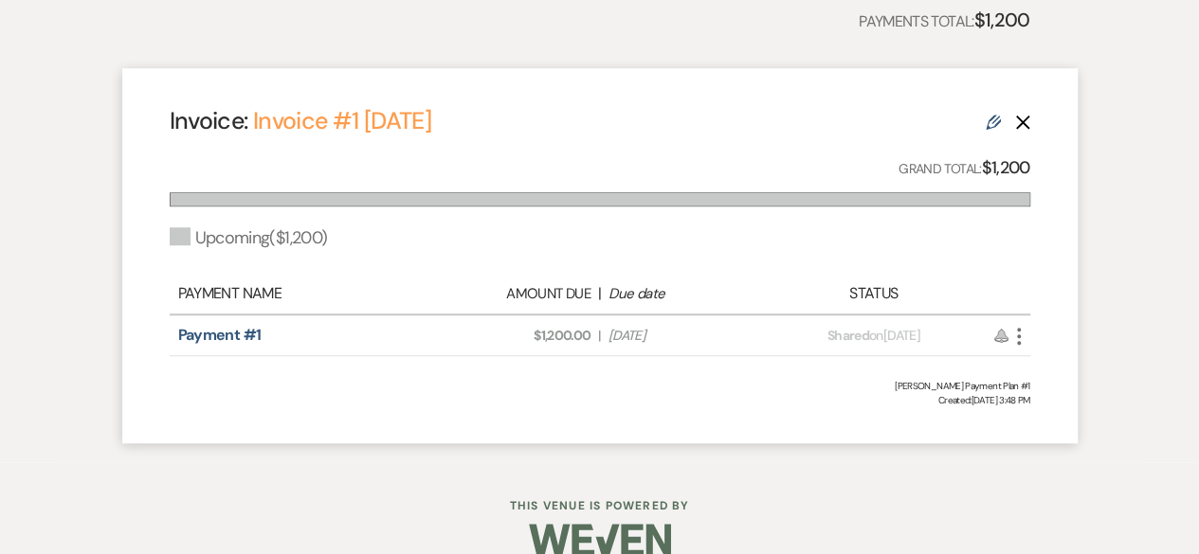
scroll to position [646, 0]
